Goal: Register for event/course

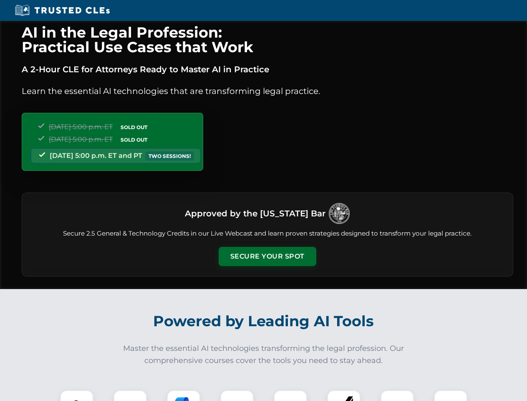
click at [267, 256] on button "Secure Your Spot" at bounding box center [268, 256] width 98 height 19
click at [77, 395] on img at bounding box center [77, 406] width 24 height 24
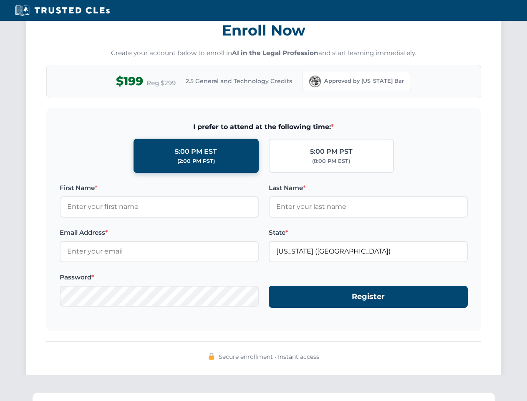
scroll to position [819, 0]
